Goal: Find contact information: Obtain details needed to contact an individual or organization

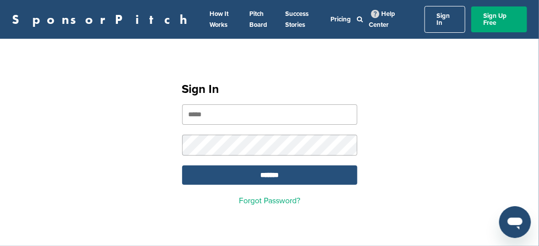
type input "**********"
click at [286, 166] on input "*******" at bounding box center [269, 175] width 175 height 19
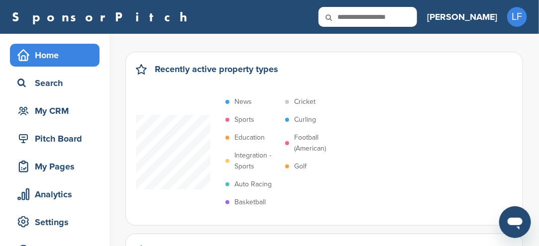
click at [244, 120] on p "Sports" at bounding box center [244, 119] width 20 height 11
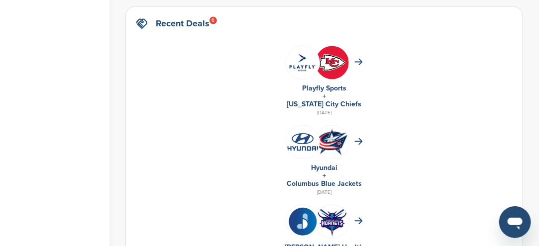
scroll to position [597, 0]
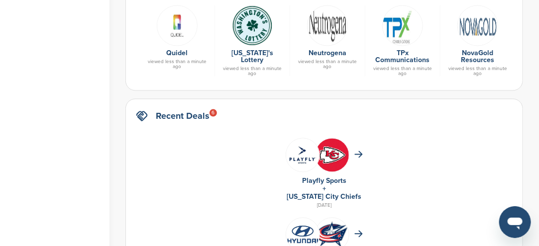
click at [325, 24] on img at bounding box center [327, 25] width 41 height 41
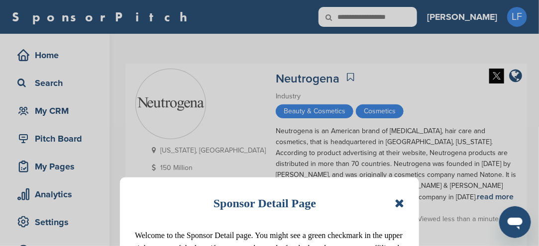
click at [400, 205] on icon at bounding box center [398, 203] width 9 height 12
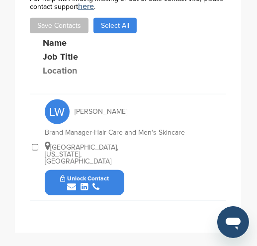
scroll to position [508, 0]
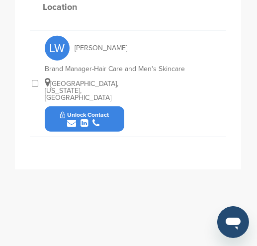
click at [110, 104] on button "Unlock Contact" at bounding box center [84, 119] width 73 height 30
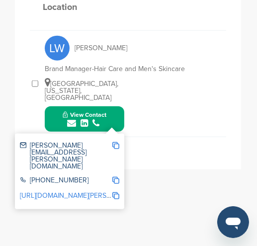
click at [115, 142] on img at bounding box center [115, 145] width 7 height 7
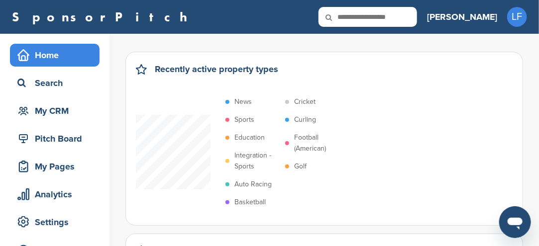
click at [241, 120] on p "Sports" at bounding box center [244, 119] width 20 height 11
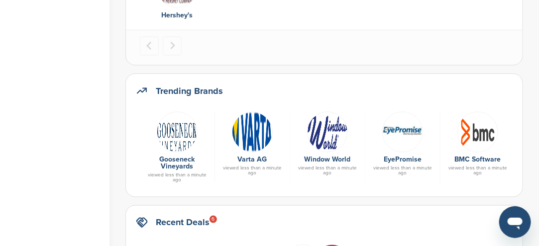
scroll to position [497, 0]
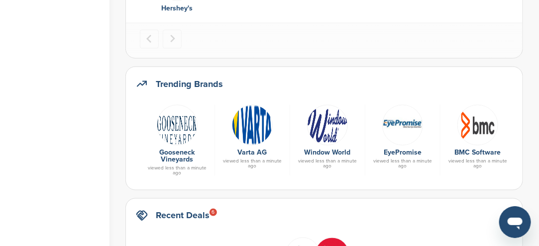
click at [257, 131] on img at bounding box center [252, 125] width 41 height 41
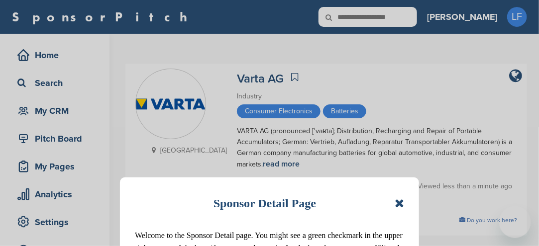
click at [249, 133] on div "Sponsor Detail Page Welcome to the Sponsor Detail page. You might see a green c…" at bounding box center [269, 123] width 539 height 246
click at [402, 207] on icon at bounding box center [398, 203] width 9 height 12
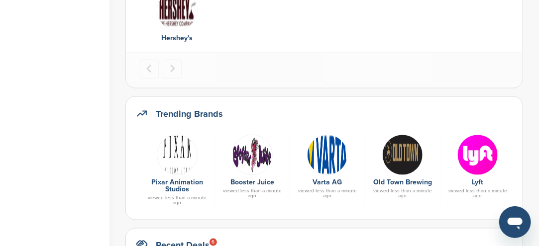
scroll to position [448, 0]
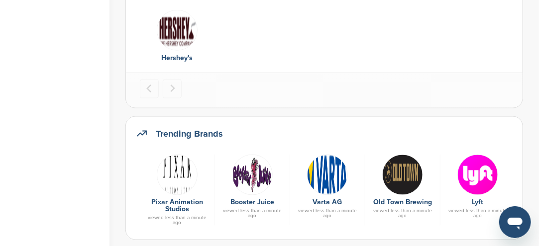
click at [182, 119] on div "Trending Brands Pixar Animation Studios viewed less than a minute ago Booster J…" at bounding box center [323, 178] width 397 height 124
click at [180, 181] on img at bounding box center [177, 175] width 41 height 41
click at [180, 180] on img at bounding box center [177, 175] width 41 height 41
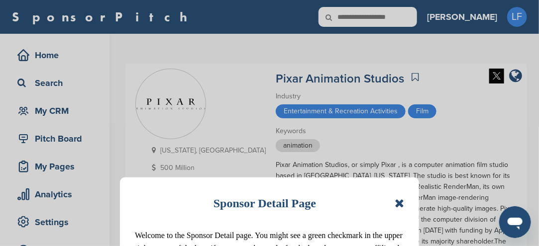
click at [402, 205] on icon at bounding box center [398, 203] width 9 height 12
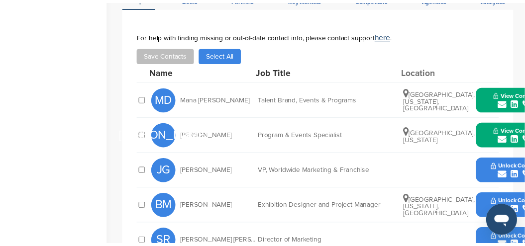
scroll to position [398, 0]
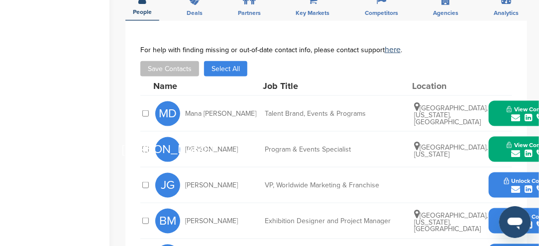
click at [493, 137] on div "View Contact judith@pixar.com +1 510-922-3000 http://www.linkedin.com/in/judith…" at bounding box center [528, 149] width 80 height 25
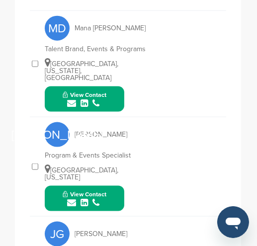
scroll to position [610, 0]
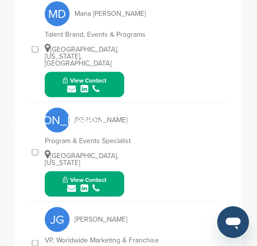
drag, startPoint x: 110, startPoint y: 160, endPoint x: 104, endPoint y: 159, distance: 6.1
click at [104, 184] on div "submit" at bounding box center [85, 188] width 44 height 9
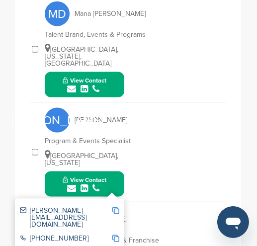
click at [115, 207] on img at bounding box center [115, 210] width 7 height 7
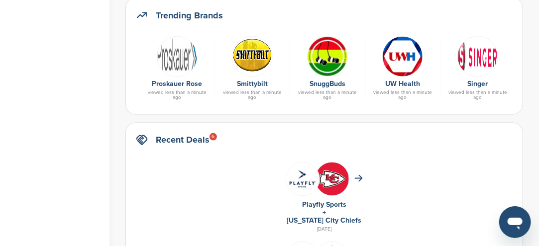
scroll to position [547, 0]
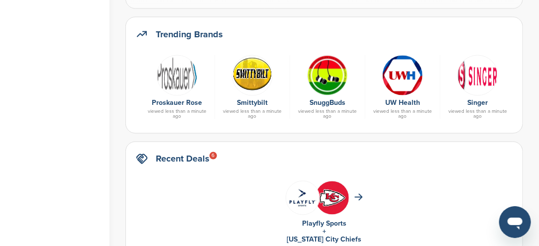
click at [257, 82] on img at bounding box center [327, 75] width 41 height 41
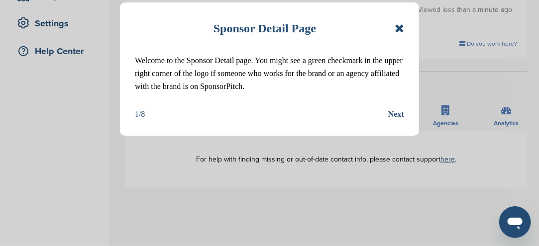
scroll to position [249, 0]
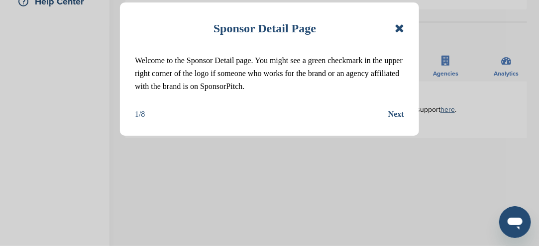
click at [402, 32] on icon at bounding box center [398, 28] width 9 height 12
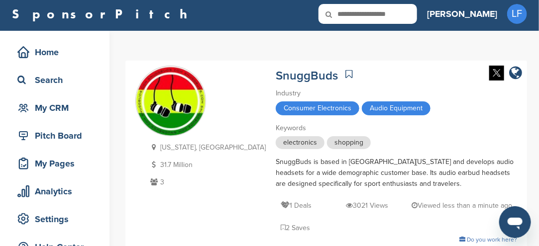
scroll to position [0, 0]
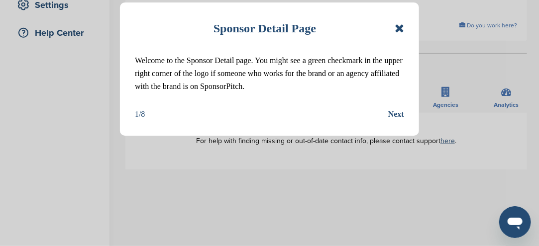
scroll to position [199, 0]
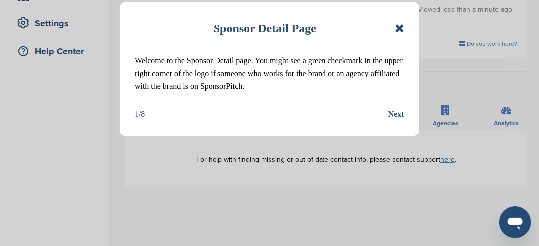
click at [396, 28] on icon at bounding box center [398, 28] width 9 height 12
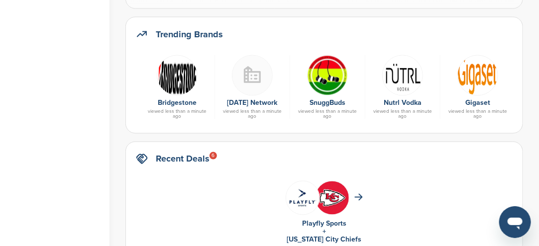
click at [175, 83] on img at bounding box center [177, 75] width 41 height 41
click at [174, 80] on img at bounding box center [177, 75] width 41 height 41
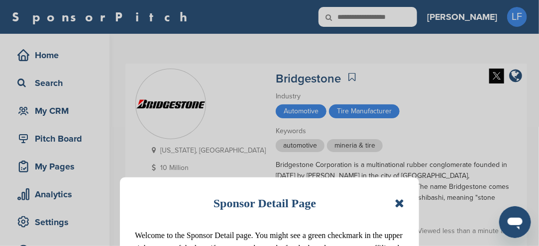
click at [400, 204] on icon at bounding box center [398, 203] width 9 height 12
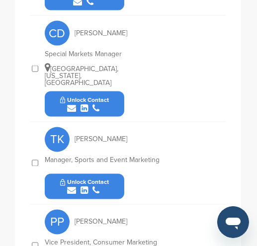
scroll to position [775, 0]
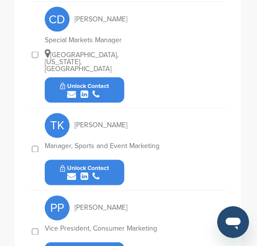
click at [117, 158] on button "Unlock Contact" at bounding box center [84, 173] width 73 height 30
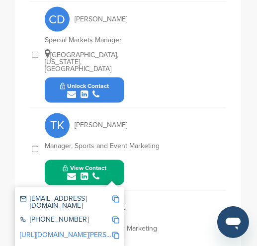
click at [115, 196] on img at bounding box center [115, 199] width 7 height 7
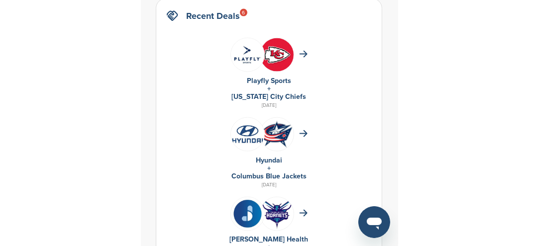
scroll to position [547, 0]
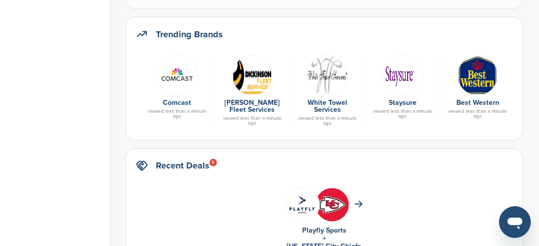
click at [177, 77] on img at bounding box center [177, 75] width 41 height 41
click at [178, 77] on img at bounding box center [177, 75] width 41 height 41
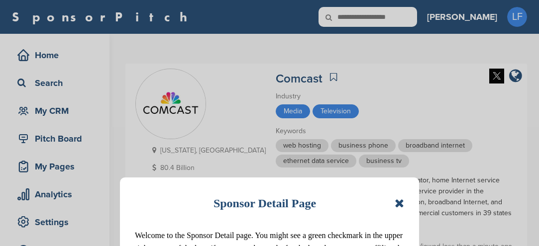
click at [176, 76] on div "Sponsor Detail Page Welcome to the Sponsor Detail page. You might see a green c…" at bounding box center [269, 123] width 539 height 246
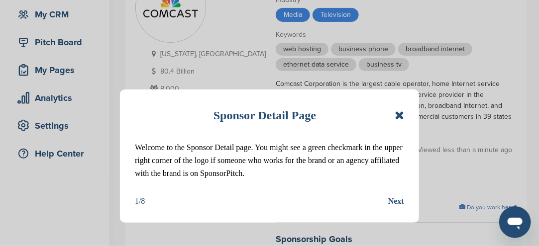
scroll to position [99, 0]
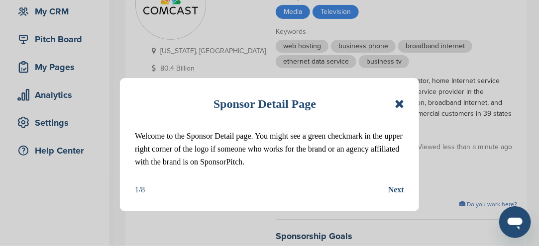
click at [399, 102] on icon at bounding box center [398, 104] width 9 height 12
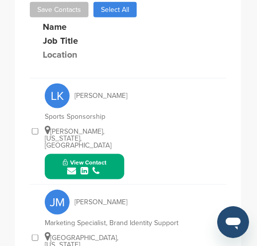
scroll to position [572, 0]
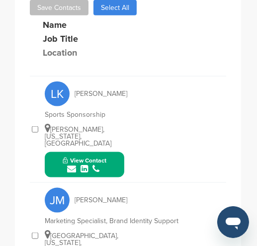
click at [107, 150] on button "View Contact" at bounding box center [85, 165] width 68 height 30
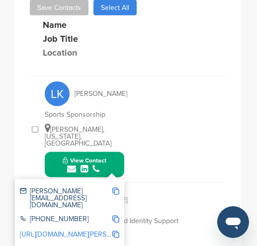
click at [116, 188] on img at bounding box center [115, 191] width 7 height 7
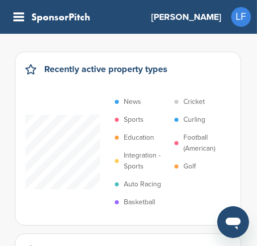
click at [129, 120] on p "Sports" at bounding box center [134, 119] width 20 height 11
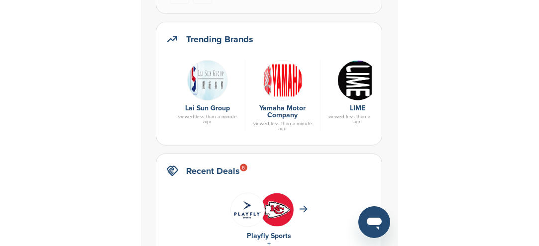
scroll to position [547, 0]
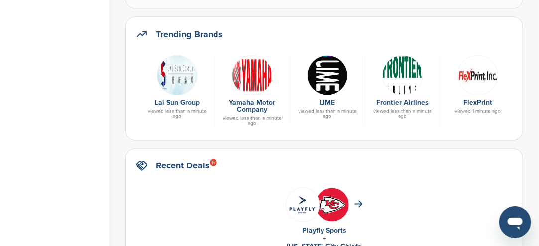
click at [251, 71] on img at bounding box center [252, 75] width 41 height 41
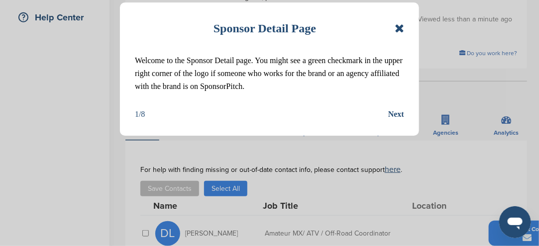
scroll to position [249, 0]
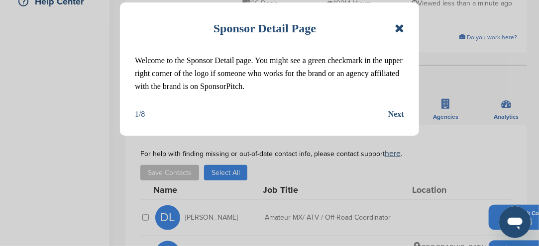
click at [399, 27] on icon at bounding box center [398, 28] width 9 height 12
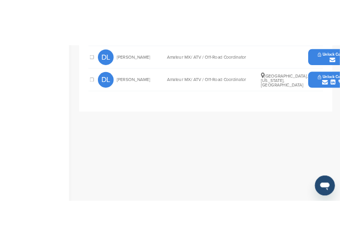
scroll to position [398, 0]
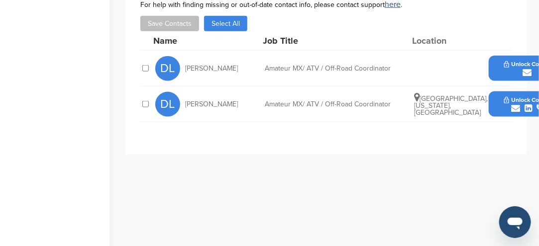
click at [499, 90] on button "Unlock Contact" at bounding box center [528, 105] width 73 height 30
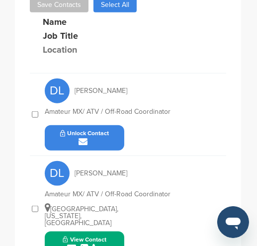
scroll to position [491, 0]
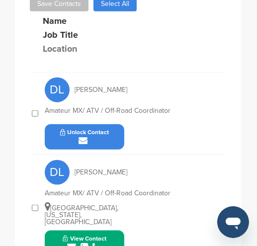
click at [114, 132] on button "Unlock Contact" at bounding box center [84, 137] width 73 height 30
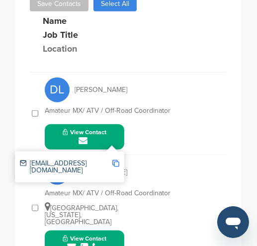
click at [114, 131] on button "View Contact" at bounding box center [85, 137] width 68 height 30
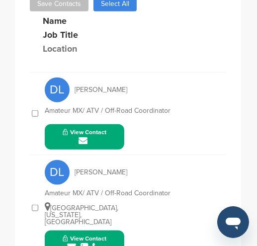
click at [114, 131] on button "View Contact" at bounding box center [85, 137] width 68 height 30
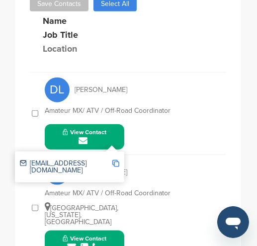
click at [115, 160] on img at bounding box center [115, 163] width 7 height 7
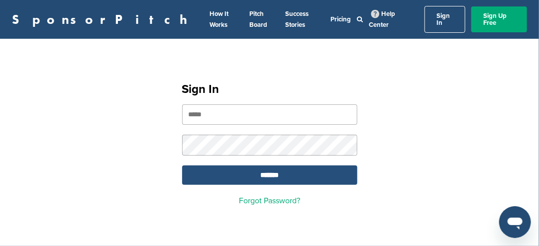
type input "**********"
click at [279, 166] on input "*******" at bounding box center [269, 175] width 175 height 19
click at [276, 171] on input "*******" at bounding box center [269, 175] width 175 height 19
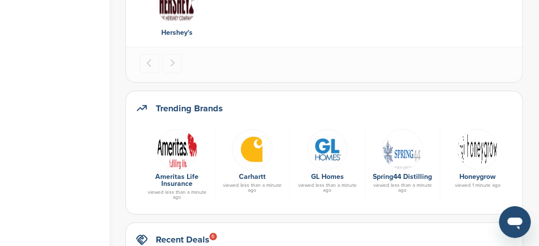
scroll to position [497, 0]
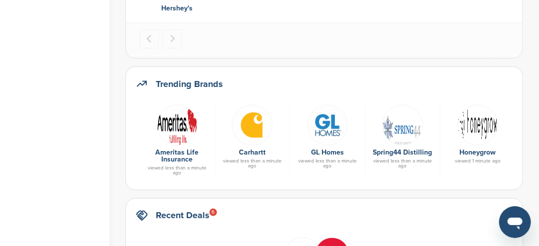
click at [246, 133] on img at bounding box center [252, 125] width 41 height 41
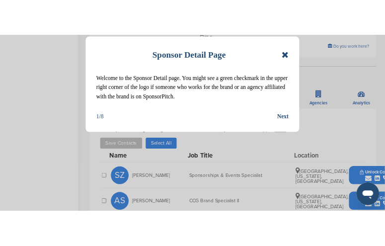
scroll to position [298, 0]
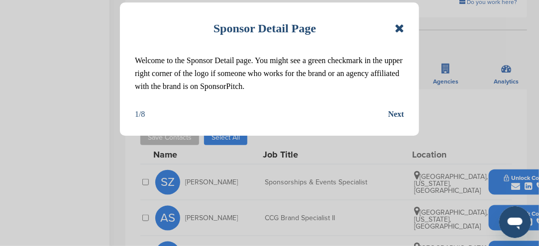
click at [399, 30] on icon at bounding box center [398, 28] width 9 height 12
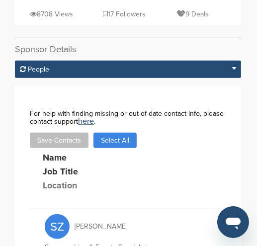
scroll to position [471, 0]
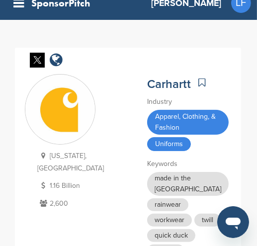
scroll to position [0, 0]
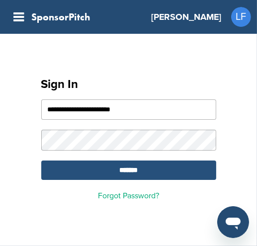
click at [127, 174] on input "*******" at bounding box center [128, 170] width 175 height 19
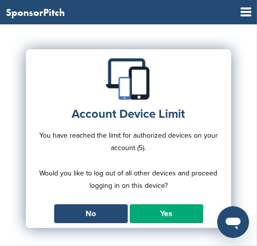
click at [152, 207] on link "Yes" at bounding box center [167, 213] width 74 height 19
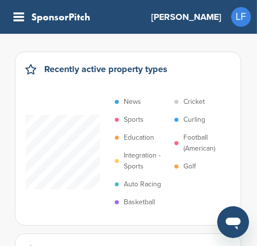
click at [134, 120] on p "Sports" at bounding box center [134, 119] width 20 height 11
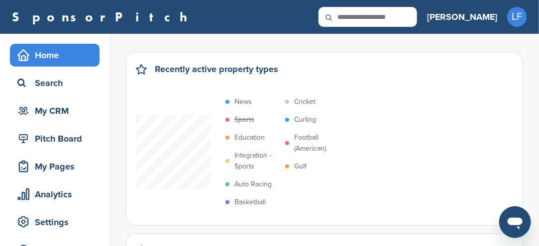
click at [257, 14] on input "text" at bounding box center [367, 17] width 98 height 20
type input "*******"
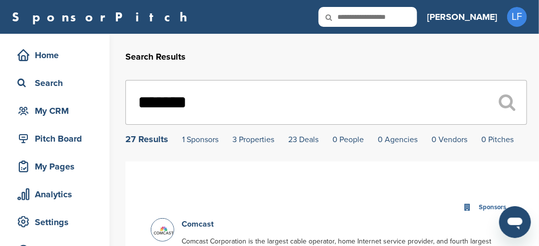
click at [136, 142] on div "27 Results" at bounding box center [146, 139] width 43 height 9
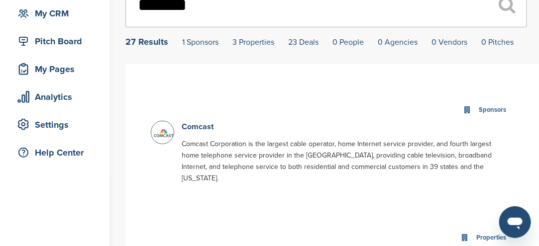
scroll to position [99, 0]
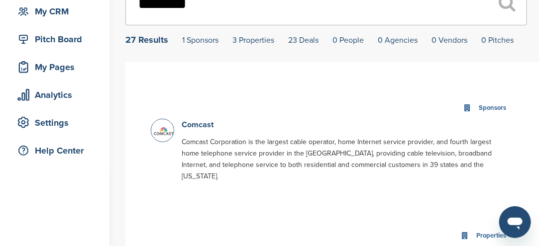
click at [160, 131] on img at bounding box center [163, 131] width 25 height 25
click at [194, 123] on link "Comcast" at bounding box center [198, 125] width 32 height 10
click at [194, 124] on link "Comcast" at bounding box center [198, 125] width 32 height 10
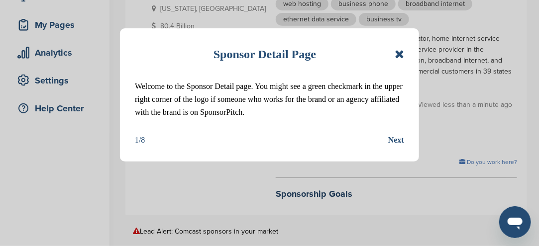
scroll to position [149, 0]
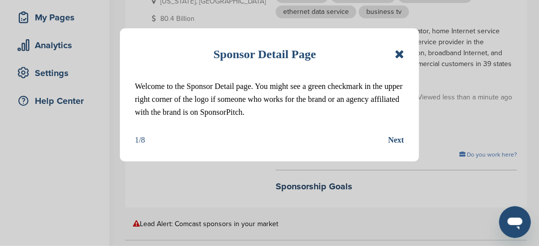
click at [398, 55] on icon at bounding box center [398, 54] width 9 height 12
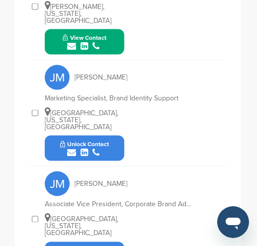
scroll to position [695, 0]
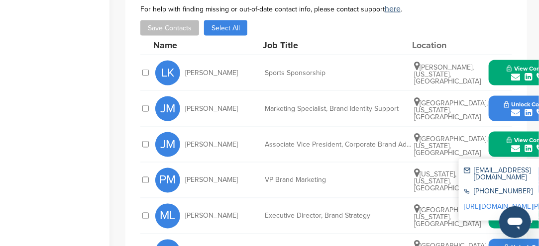
scroll to position [421, 0]
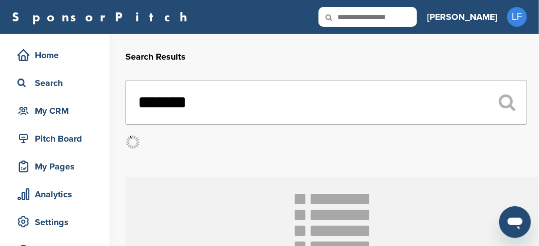
click at [221, 102] on input "*******" at bounding box center [325, 102] width 401 height 45
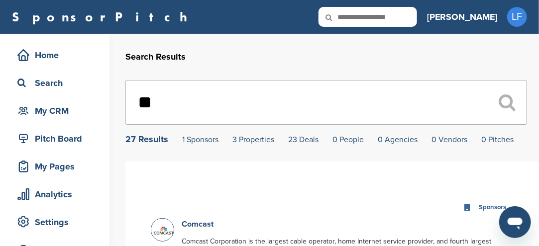
type input "*"
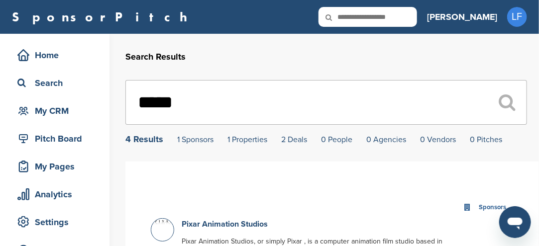
type input "*****"
click at [135, 142] on div "4 Results" at bounding box center [144, 139] width 38 height 9
click at [130, 142] on div "4 Results" at bounding box center [144, 139] width 38 height 9
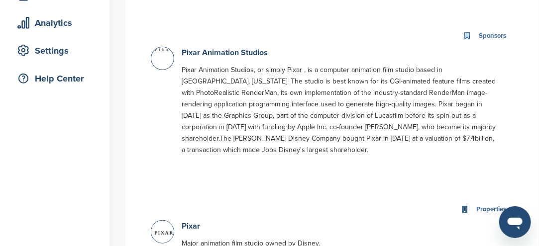
scroll to position [149, 0]
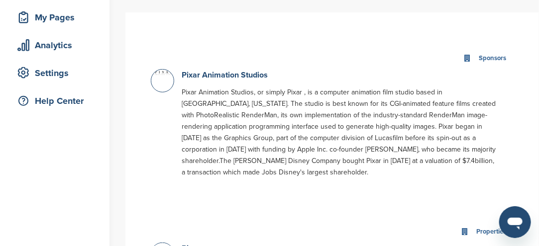
click at [161, 80] on div at bounding box center [162, 80] width 23 height 23
click at [217, 79] on link "Pixar Animation Studios" at bounding box center [225, 75] width 86 height 10
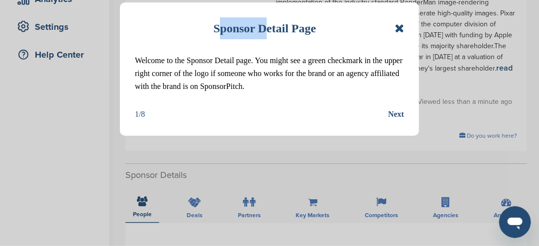
scroll to position [199, 0]
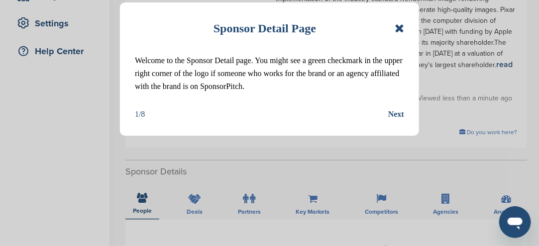
click at [399, 26] on icon at bounding box center [398, 28] width 9 height 12
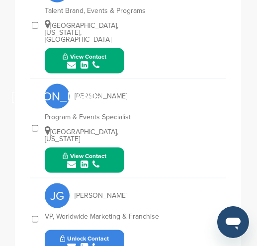
scroll to position [654, 0]
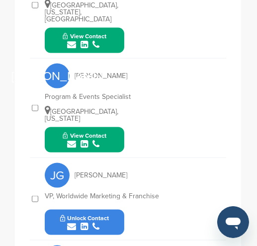
click at [113, 208] on button "Unlock Contact" at bounding box center [84, 223] width 73 height 30
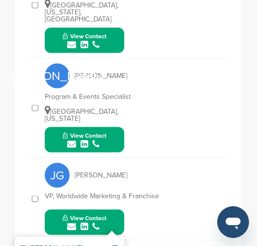
click at [116, 246] on img at bounding box center [115, 249] width 7 height 7
